Goal: Task Accomplishment & Management: Manage account settings

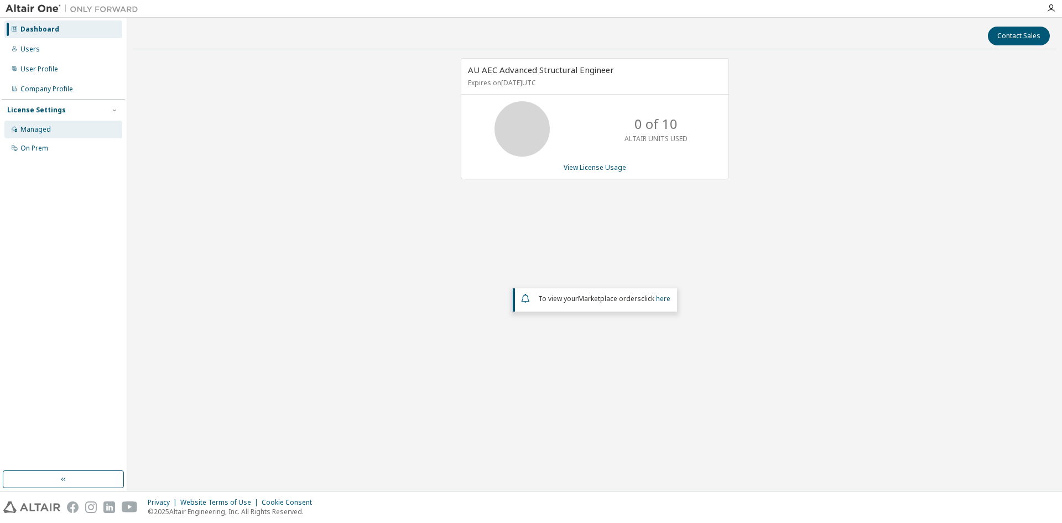
click at [40, 125] on div "Managed" at bounding box center [35, 129] width 30 height 9
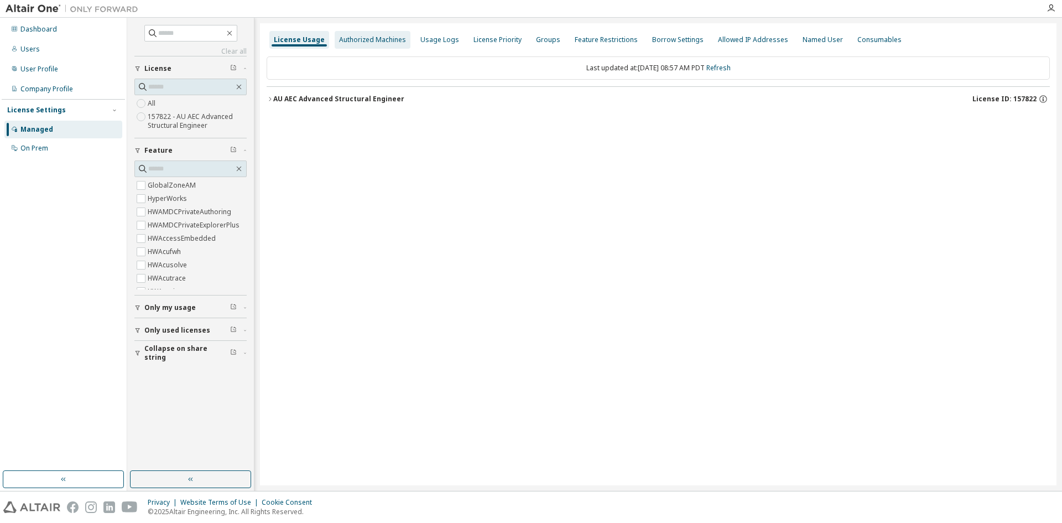
click at [378, 31] on div "Authorized Machines" at bounding box center [373, 40] width 76 height 18
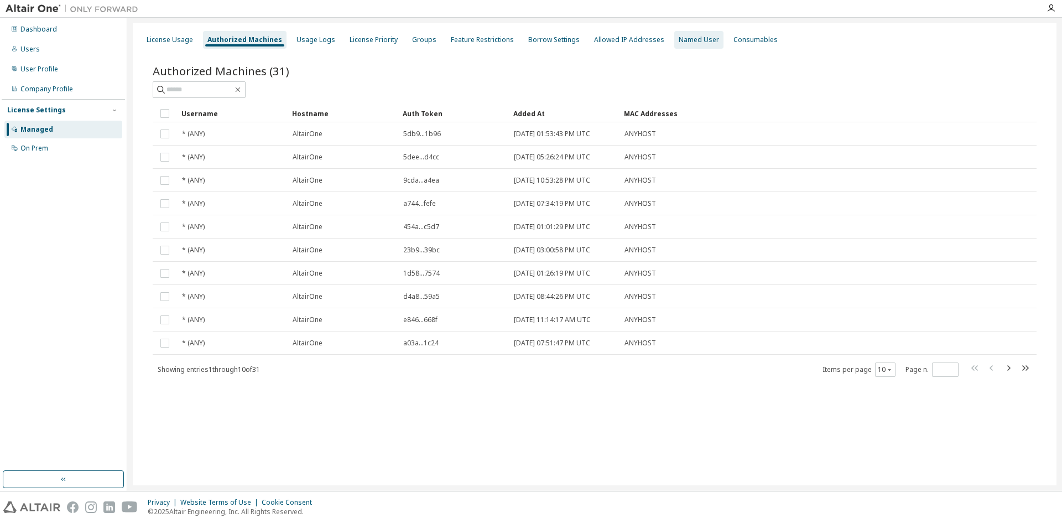
click at [686, 44] on div "Named User" at bounding box center [698, 40] width 49 height 18
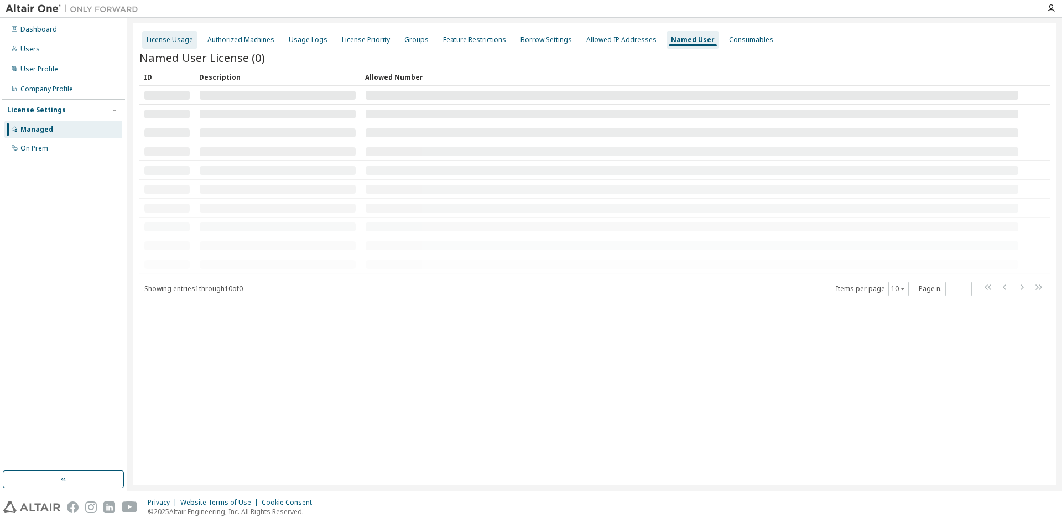
click at [166, 38] on div "License Usage" at bounding box center [170, 39] width 46 height 9
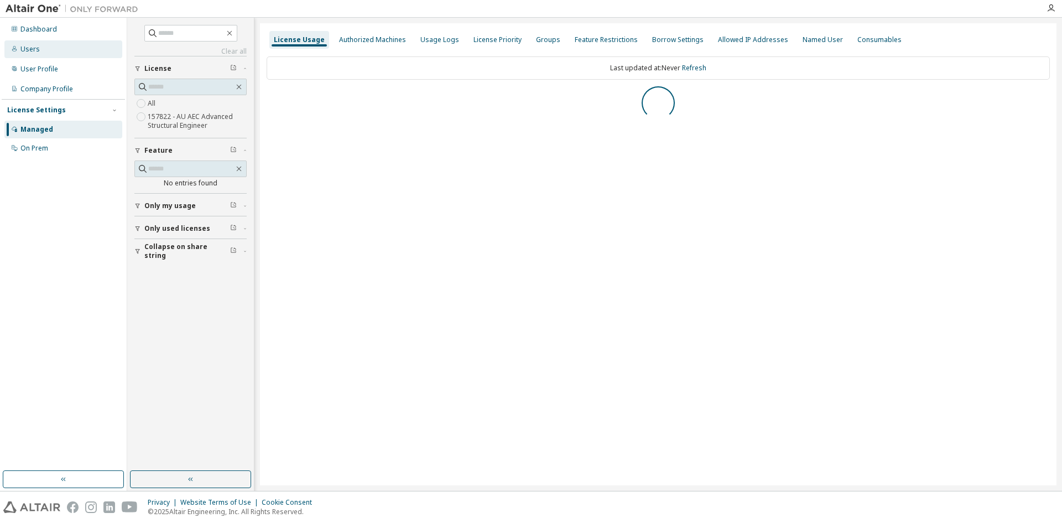
click at [38, 54] on div "Users" at bounding box center [63, 49] width 118 height 18
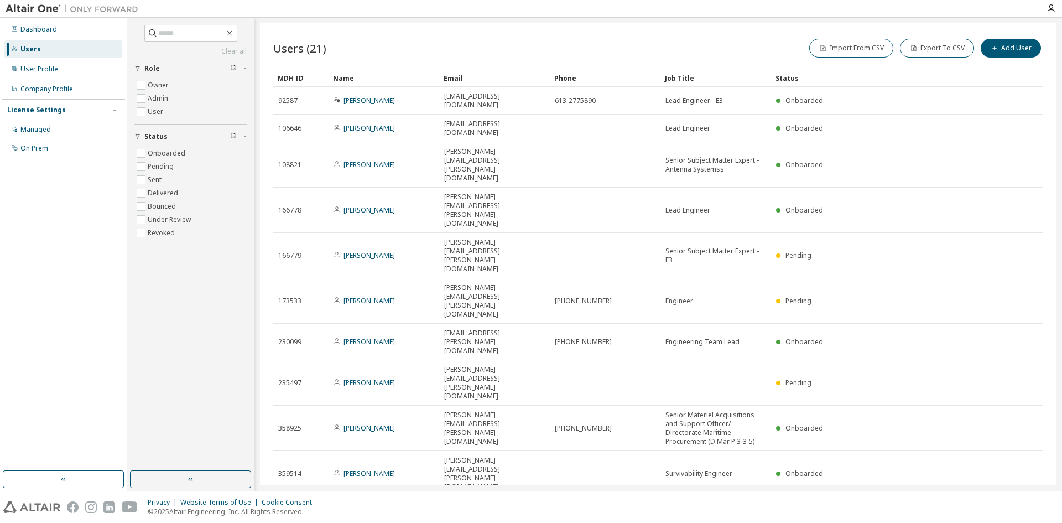
click at [898, 508] on icon "button" at bounding box center [896, 511] width 7 height 7
click at [900, 373] on div "30" at bounding box center [925, 375] width 88 height 13
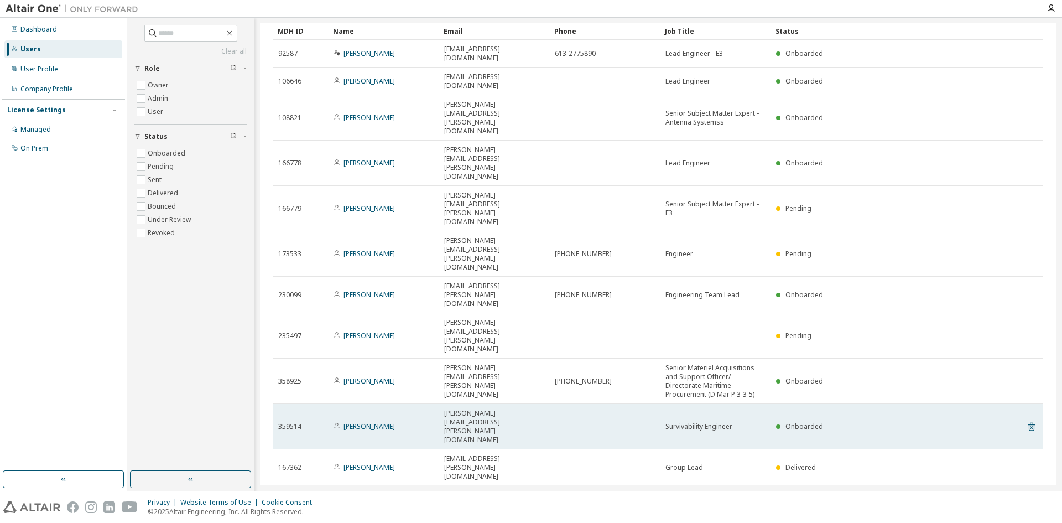
scroll to position [111, 0]
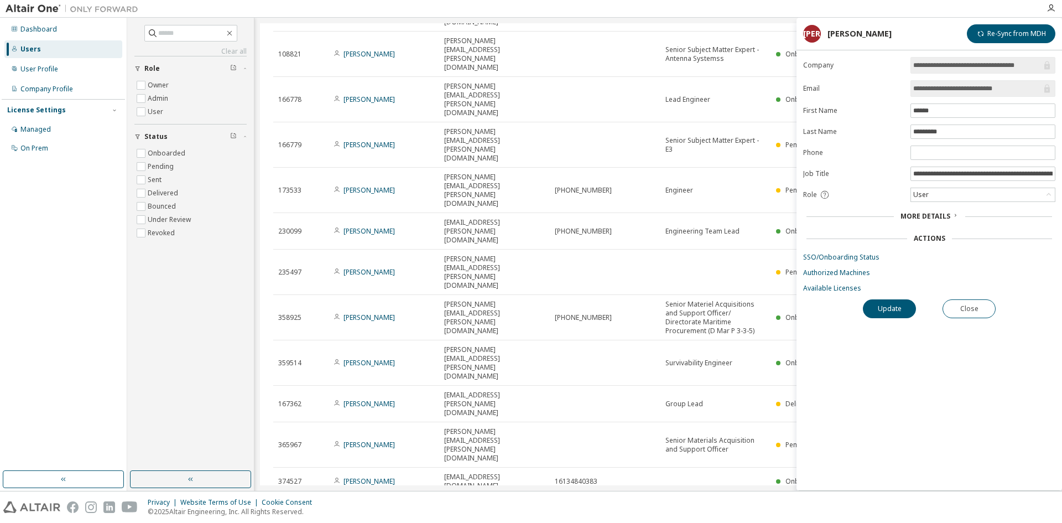
click at [949, 213] on div "More Details" at bounding box center [929, 216] width 58 height 9
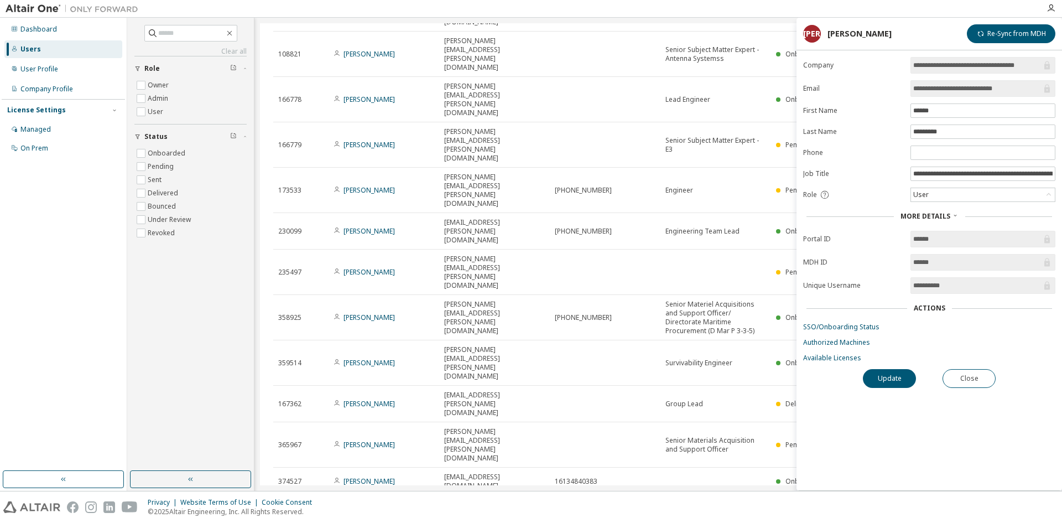
click at [949, 213] on div "More Details" at bounding box center [929, 216] width 58 height 9
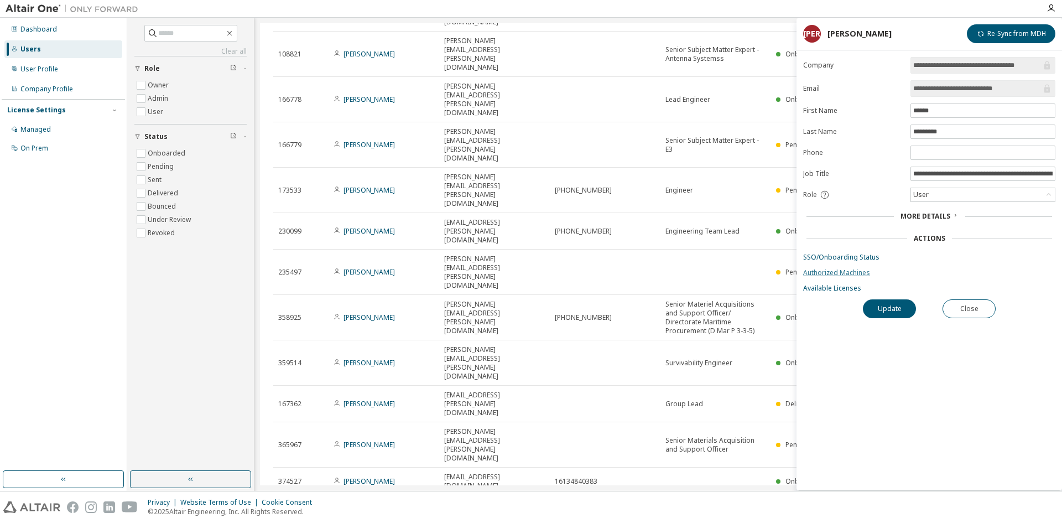
click at [836, 273] on link "Authorized Machines" at bounding box center [929, 272] width 252 height 9
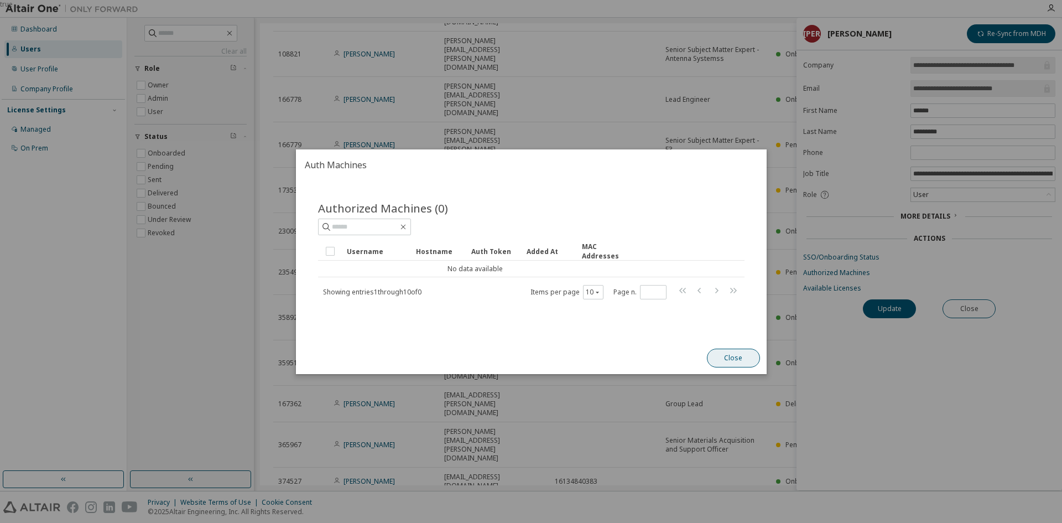
click at [734, 356] on button "Close" at bounding box center [732, 357] width 53 height 19
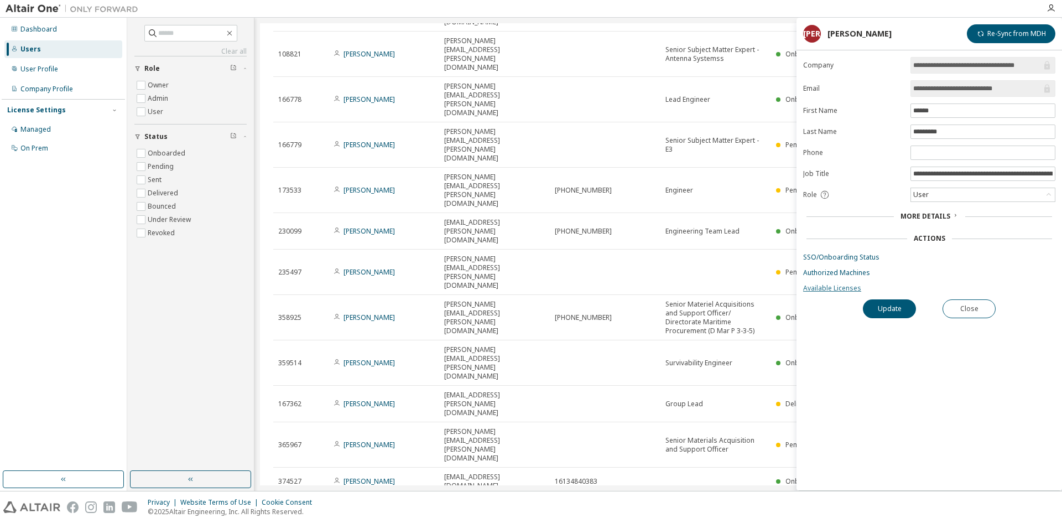
click at [833, 289] on link "Available Licenses" at bounding box center [929, 288] width 252 height 9
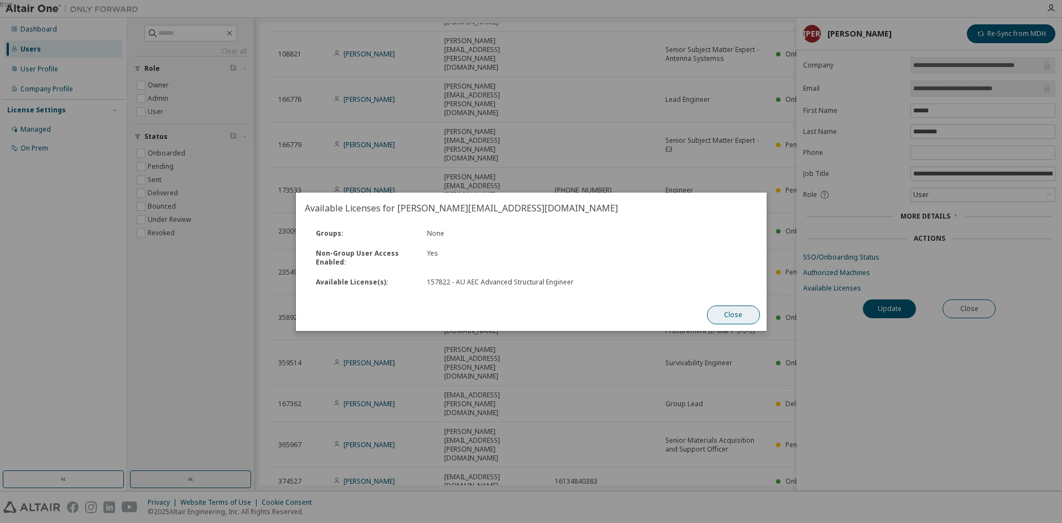
click at [733, 316] on button "Close" at bounding box center [732, 314] width 53 height 19
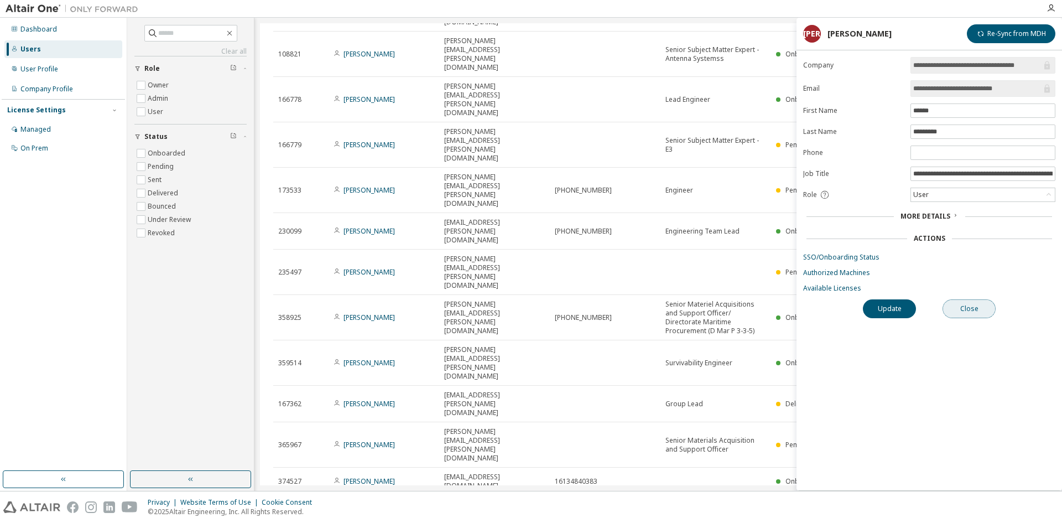
click at [975, 305] on button "Close" at bounding box center [968, 308] width 53 height 19
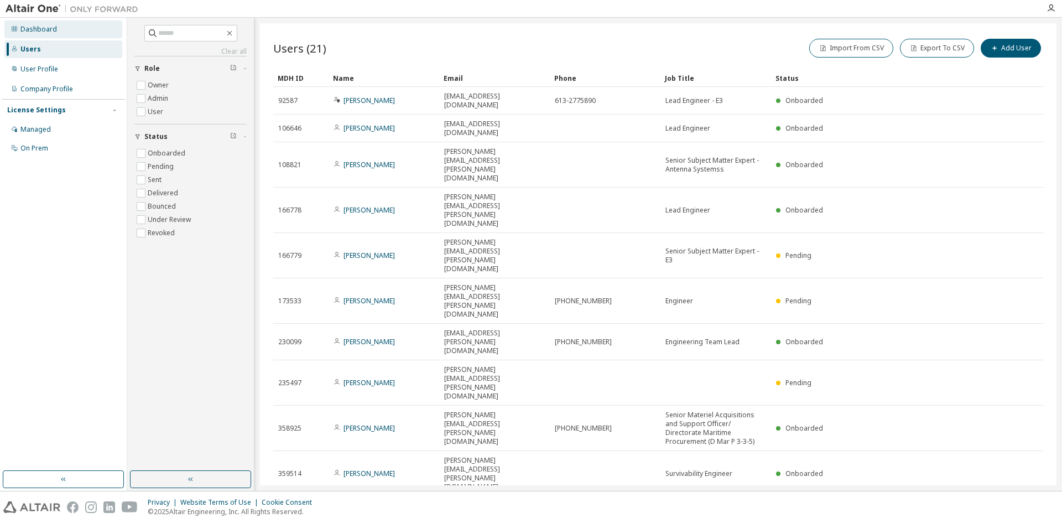
click at [33, 27] on div "Dashboard" at bounding box center [38, 29] width 36 height 9
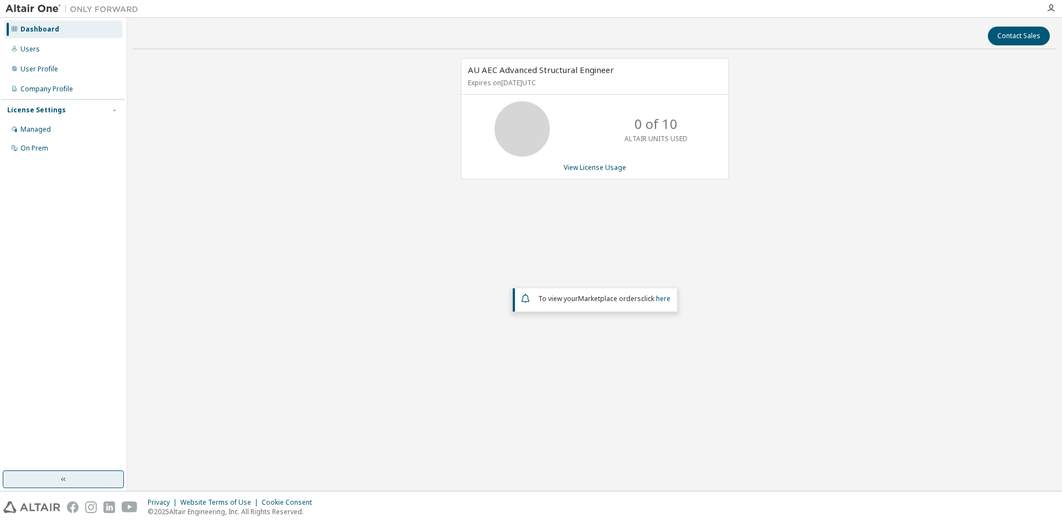
click at [62, 476] on icon "button" at bounding box center [63, 478] width 9 height 9
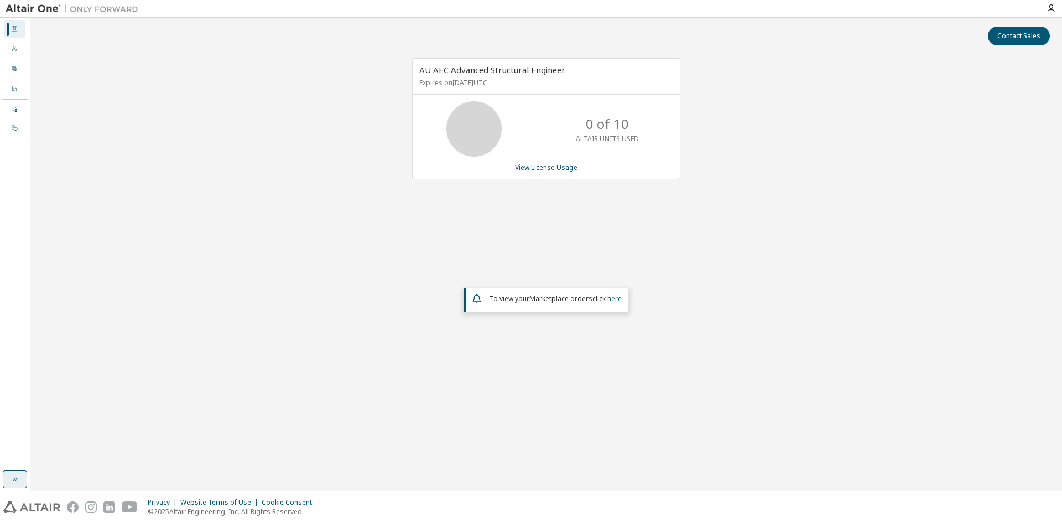
click at [18, 477] on icon "button" at bounding box center [15, 478] width 9 height 9
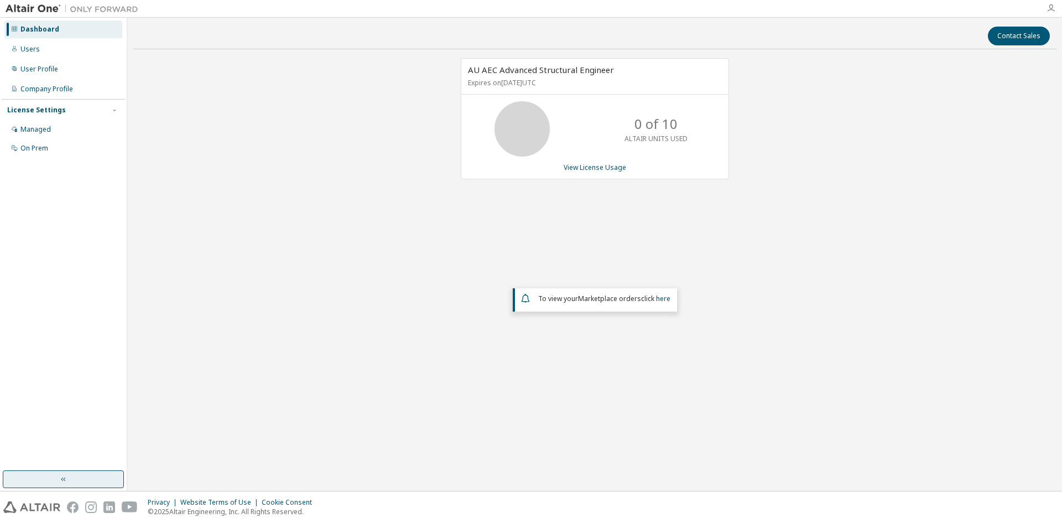
click at [1050, 6] on icon "button" at bounding box center [1050, 8] width 9 height 9
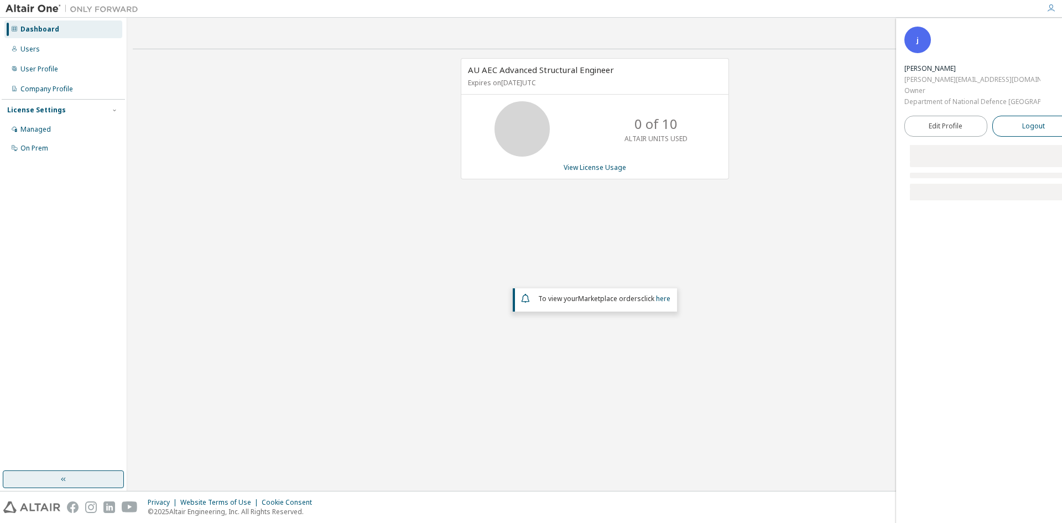
click at [1022, 128] on span "Logout" at bounding box center [1033, 126] width 23 height 11
